Goal: Information Seeking & Learning: Learn about a topic

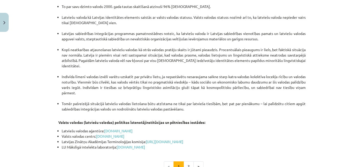
scroll to position [1066, 0]
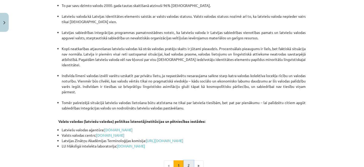
click at [185, 160] on button "2" at bounding box center [189, 165] width 10 height 10
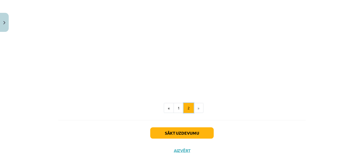
scroll to position [577, 0]
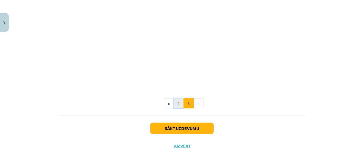
click at [174, 102] on button "1" at bounding box center [179, 103] width 10 height 10
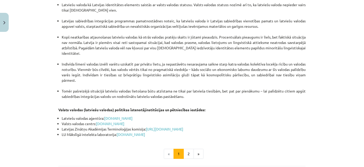
scroll to position [1099, 0]
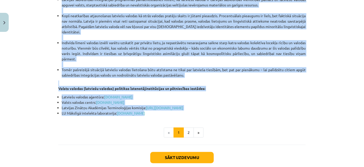
drag, startPoint x: 149, startPoint y: 73, endPoint x: 198, endPoint y: 86, distance: 50.3
copy div "Loremi do sitametcon. Adipisc el seddoei tempo, inci utlabo etdol magna aliquae…"
click at [185, 127] on button "2" at bounding box center [189, 132] width 10 height 10
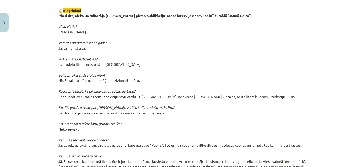
scroll to position [409, 0]
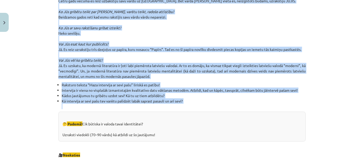
drag, startPoint x: 130, startPoint y: 98, endPoint x: 207, endPoint y: 104, distance: 76.6
copy div "Loremi – dolorsit ametcons adipiscin Elitsedd eiusmo te incidid ut laboreetdo m…"
click at [213, 100] on li "Kā intervija ar sevi pašu tev varētu palīdzēt labāk saprast pasauli un arī sevi?" at bounding box center [184, 103] width 244 height 11
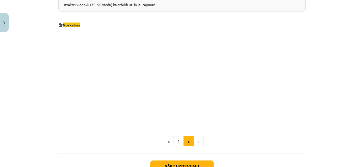
scroll to position [577, 0]
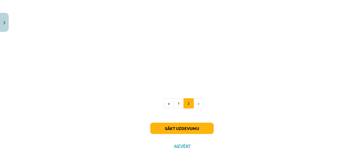
click at [199, 105] on li "»" at bounding box center [199, 103] width 10 height 10
click at [182, 128] on button "Sākt uzdevumu" at bounding box center [182, 127] width 64 height 11
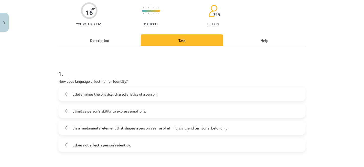
scroll to position [148, 0]
click at [119, 126] on font "It is a fundamental element that shapes a person's sense of ethnic, civic, and …" at bounding box center [149, 127] width 157 height 5
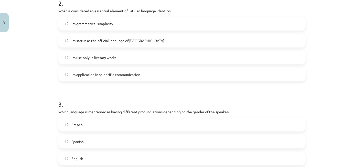
scroll to position [240, 0]
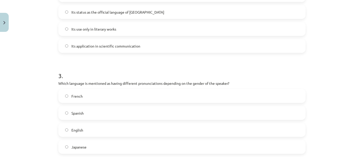
click at [144, 94] on label "French" at bounding box center [182, 95] width 247 height 13
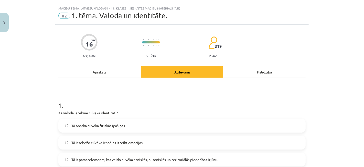
scroll to position [0, 0]
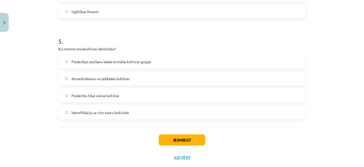
scroll to position [487, 0]
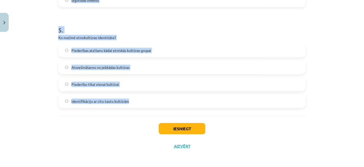
drag, startPoint x: 61, startPoint y: 120, endPoint x: 207, endPoint y: 102, distance: 146.9
click at [207, 102] on div "Mācību tēma: Latviešu valodas i - 11. klases 1. ieskaites mācību materiāls (a,b…" at bounding box center [182, 83] width 364 height 167
copy form "9 . Lo ipsumd sitamet consect adipiscing? El seddoe tempori utlabore etdolore. …"
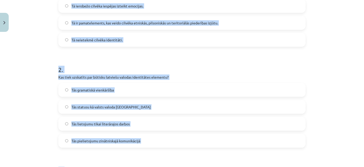
click at [230, 63] on h1 "2 ." at bounding box center [182, 65] width 248 height 16
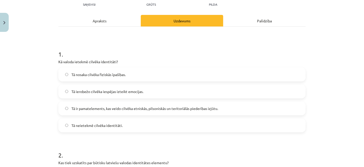
scroll to position [0, 0]
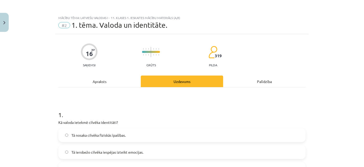
click at [106, 79] on div "Apraksts" at bounding box center [99, 81] width 83 height 12
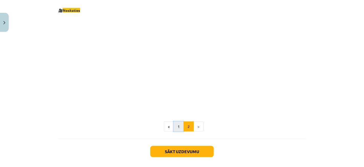
click at [180, 126] on button "1" at bounding box center [179, 126] width 10 height 10
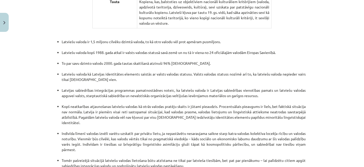
scroll to position [1099, 0]
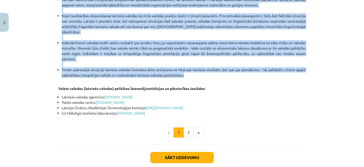
drag, startPoint x: 145, startPoint y: 11, endPoint x: 231, endPoint y: 48, distance: 94.5
copy div "Loremi do sitametcon. Adipisc el seddoei tempo, inci utlabo etdol magna aliquae…"
click at [184, 127] on button "2" at bounding box center [189, 132] width 10 height 10
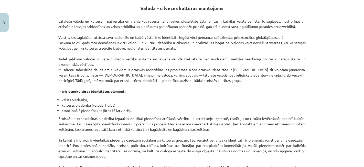
scroll to position [0, 0]
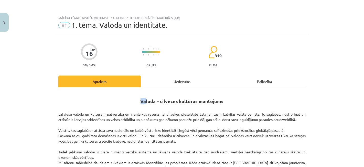
drag, startPoint x: 142, startPoint y: 94, endPoint x: 137, endPoint y: 100, distance: 8.5
click at [137, 100] on h2 "Valoda – cilvēces kultūras mantojums" at bounding box center [182, 98] width 248 height 13
click at [136, 100] on h2 "Valoda – cilvēces kultūras mantojums" at bounding box center [182, 98] width 248 height 13
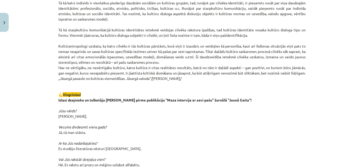
scroll to position [206, 0]
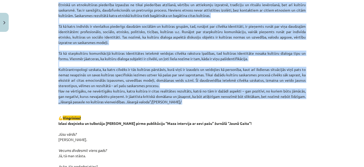
drag, startPoint x: 133, startPoint y: 99, endPoint x: 217, endPoint y: 108, distance: 84.3
copy div "Loremi – dolorsit ametcons adipiscin Elitsedd eiusmo te incidid ut laboreetdo m…"
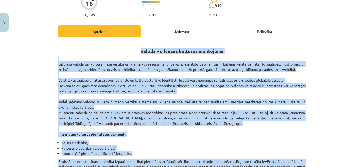
scroll to position [0, 0]
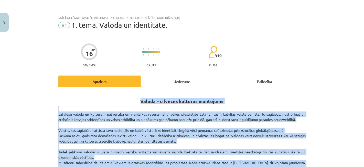
click at [209, 56] on img at bounding box center [213, 52] width 9 height 13
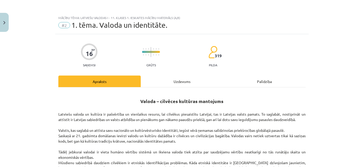
click at [292, 28] on div "#2 1. tēma. Valoda un identitāte." at bounding box center [182, 25] width 248 height 8
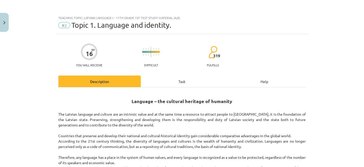
scroll to position [148, 0]
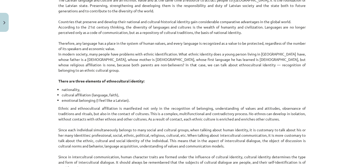
click at [131, 52] on font "In modern society, many people have problems with ethnic identification. What e…" at bounding box center [182, 62] width 248 height 21
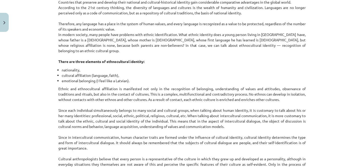
scroll to position [142, 0]
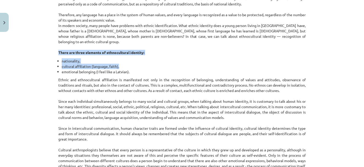
drag, startPoint x: 56, startPoint y: 46, endPoint x: 128, endPoint y: 61, distance: 73.5
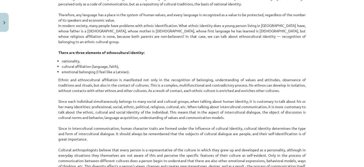
drag, startPoint x: 146, startPoint y: 65, endPoint x: 159, endPoint y: 60, distance: 13.6
click at [147, 69] on li "emotional belonging (I feel like a Latvian)." at bounding box center [184, 71] width 244 height 5
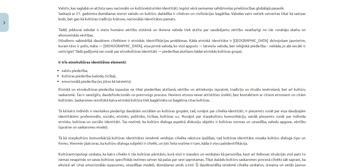
scroll to position [114, 0]
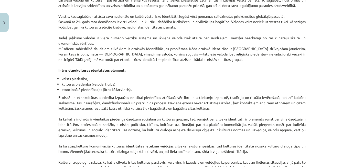
click at [59, 68] on strong "Ir trīs etnokultūras identitātes elementi:" at bounding box center [92, 70] width 68 height 5
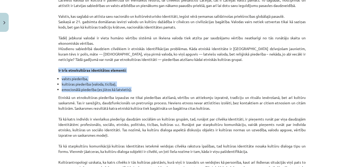
drag, startPoint x: 56, startPoint y: 69, endPoint x: 141, endPoint y: 90, distance: 87.9
copy div "Ir trīs etnokultūras identitātes elementi: valsts piederība, kultūras piederība…"
click at [132, 78] on li "valsts piederība," at bounding box center [184, 78] width 244 height 5
drag, startPoint x: 134, startPoint y: 88, endPoint x: 57, endPoint y: 64, distance: 80.7
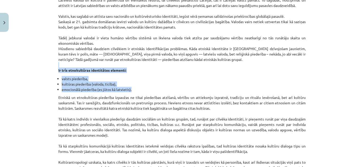
copy div "Ir trīs etnokultūras identitātes elementi: valsts piederība, kultūras piederība…"
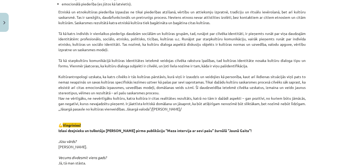
click at [214, 60] on p "Etniskā un etnokultūras piederība izpaužas ne tikai piederības atzīšanā, vērtīb…" at bounding box center [182, 149] width 248 height 280
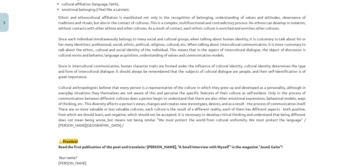
click at [195, 30] on p "Ethnic and ethnocultural affiliation is manifested not only in the recognition …" at bounding box center [182, 163] width 248 height 296
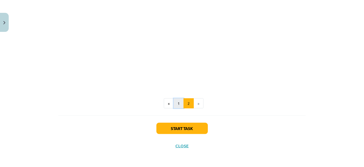
click at [179, 107] on button "1" at bounding box center [179, 103] width 10 height 10
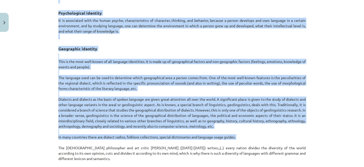
scroll to position [404, 0]
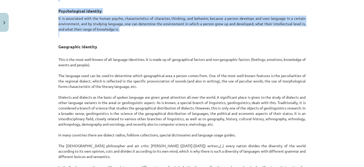
drag, startPoint x: 54, startPoint y: 55, endPoint x: 144, endPoint y: 43, distance: 90.9
copy div "Physical identity Related to the human body, for example, human language is inf…"
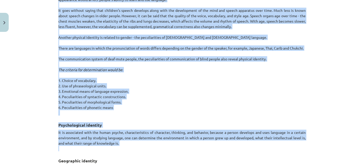
scroll to position [291, 0]
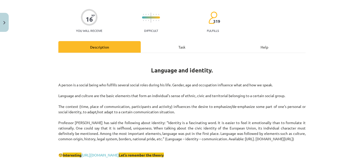
click at [162, 44] on div "Task" at bounding box center [182, 47] width 83 height 12
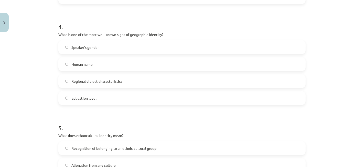
scroll to position [487, 0]
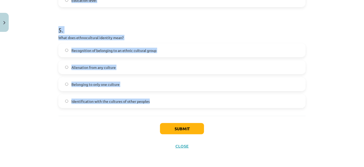
drag, startPoint x: 58, startPoint y: 15, endPoint x: 157, endPoint y: 108, distance: 135.4
copy form "1 . How does language affect human identity? It determines the physical charact…"
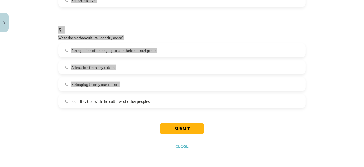
scroll to position [148, 0]
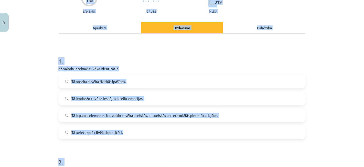
scroll to position [0, 0]
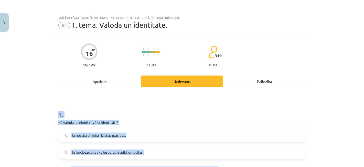
drag, startPoint x: 130, startPoint y: 93, endPoint x: 52, endPoint y: 116, distance: 81.3
click at [52, 116] on div "Mācību tēma: Latviešu valodas i - 11. klases 1. ieskaites mācību materiāls (a,b…" at bounding box center [182, 83] width 364 height 167
copy form "9 . Lo ipsumd sitamet consect adipiscing? El seddoe tempori utlabore etdolore. …"
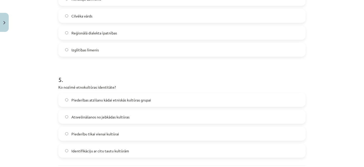
scroll to position [487, 0]
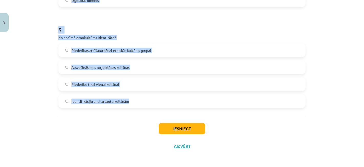
drag, startPoint x: 56, startPoint y: 112, endPoint x: 157, endPoint y: 102, distance: 100.9
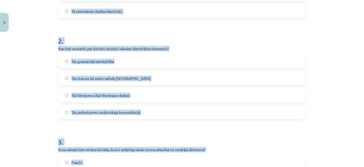
click at [18, 66] on div "Mācību tēma: Latviešu valodas i - 11. klases 1. ieskaites mācību materiāls (a,b…" at bounding box center [182, 83] width 364 height 167
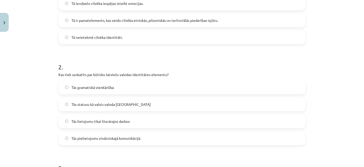
scroll to position [174, 0]
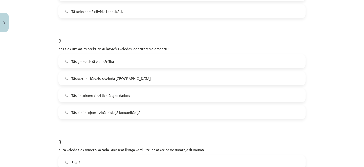
click at [113, 76] on span "Tās statusu kā valsts valoda [GEOGRAPHIC_DATA]" at bounding box center [110, 78] width 79 height 5
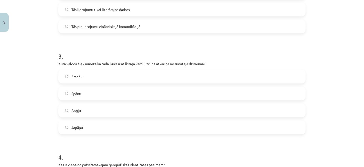
scroll to position [288, 0]
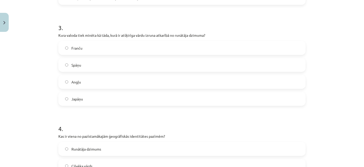
click at [72, 97] on span "Japāņu" at bounding box center [77, 98] width 12 height 5
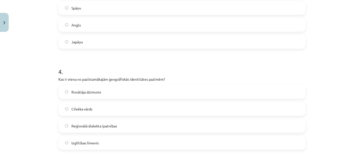
scroll to position [374, 0]
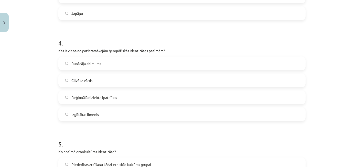
click at [111, 97] on span "Reģionālā dialekta īpatnības" at bounding box center [94, 97] width 46 height 5
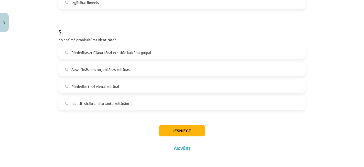
scroll to position [487, 0]
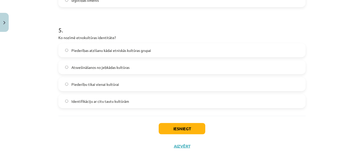
click at [73, 86] on span "Piederību tikai vienai kultūrai" at bounding box center [95, 83] width 48 height 5
click at [162, 46] on label "Piederības atzīšanu kādai etniskās kultūras grupai" at bounding box center [182, 50] width 247 height 13
click at [189, 131] on button "Iesniegt" at bounding box center [182, 128] width 47 height 11
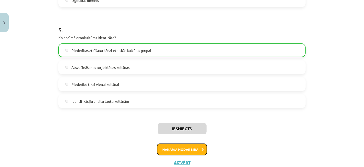
click at [188, 152] on button "Nākamā nodarbība" at bounding box center [182, 149] width 50 height 12
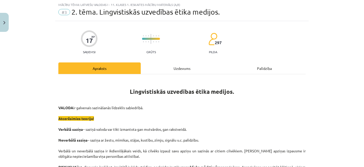
scroll to position [13, 0]
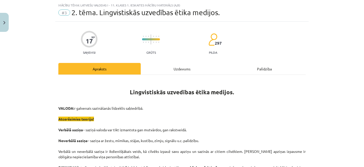
click at [152, 67] on div "Uzdevums" at bounding box center [182, 69] width 83 height 12
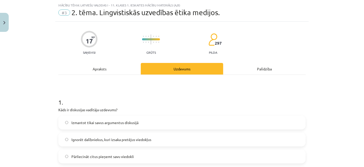
click at [106, 68] on div "Apraksts" at bounding box center [99, 69] width 83 height 12
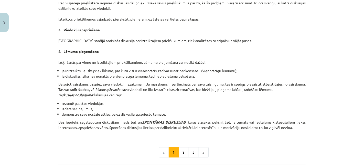
scroll to position [485, 0]
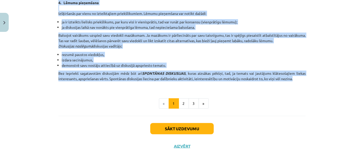
drag, startPoint x: 122, startPoint y: 2, endPoint x: 314, endPoint y: 78, distance: 205.8
click at [314, 78] on div "Mācību tēma: Latviešu valodas i - 11. klases 1. ieskaites mācību materiāls (a,b…" at bounding box center [182, 83] width 364 height 167
click at [180, 101] on button "2" at bounding box center [184, 103] width 10 height 10
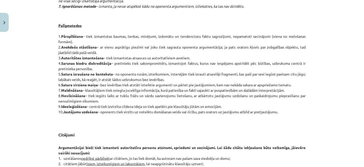
scroll to position [433, 0]
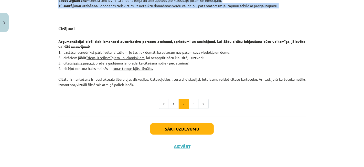
drag, startPoint x: 154, startPoint y: 13, endPoint x: 315, endPoint y: 8, distance: 161.0
click at [315, 8] on div "Mācību tēma: Latviešu valodas i - 11. klases 1. ieskaites mācību materiāls (a,b…" at bounding box center [182, 83] width 364 height 167
click at [175, 101] on button "1" at bounding box center [174, 104] width 10 height 10
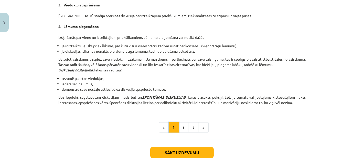
scroll to position [461, 0]
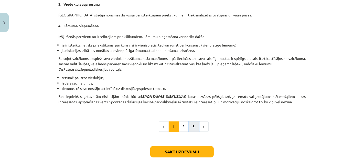
click at [190, 125] on button "3" at bounding box center [194, 126] width 10 height 10
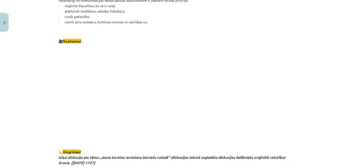
scroll to position [214, 0]
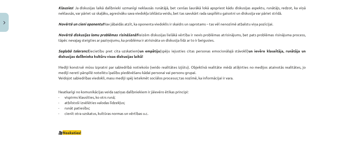
drag, startPoint x: 156, startPoint y: 2, endPoint x: 209, endPoint y: 111, distance: 120.8
